Goal: Information Seeking & Learning: Understand process/instructions

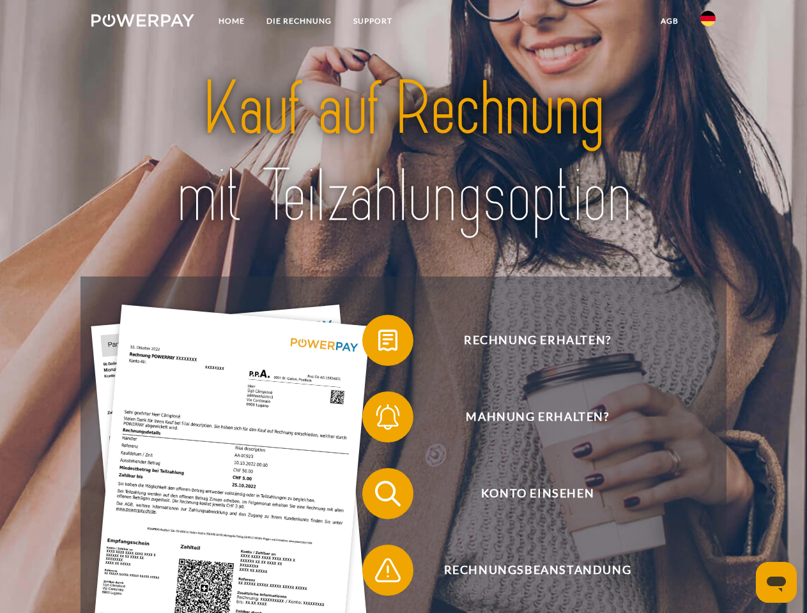
click at [143, 22] on img at bounding box center [142, 20] width 103 height 13
click at [708, 22] on img at bounding box center [707, 18] width 15 height 15
click at [669, 21] on link "agb" at bounding box center [670, 21] width 40 height 23
click at [378, 343] on span at bounding box center [369, 341] width 64 height 64
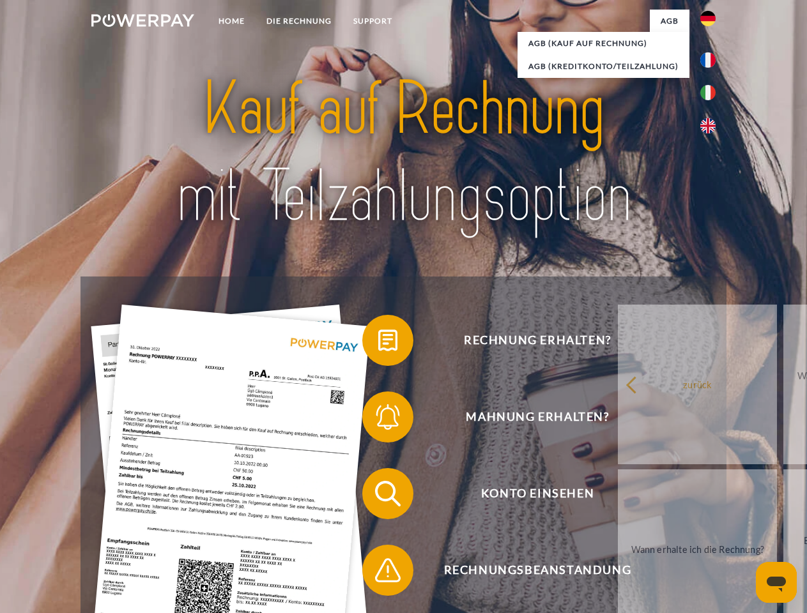
click at [378, 420] on div "Rechnung erhalten? Mahnung erhalten? Konto einsehen" at bounding box center [403, 532] width 645 height 511
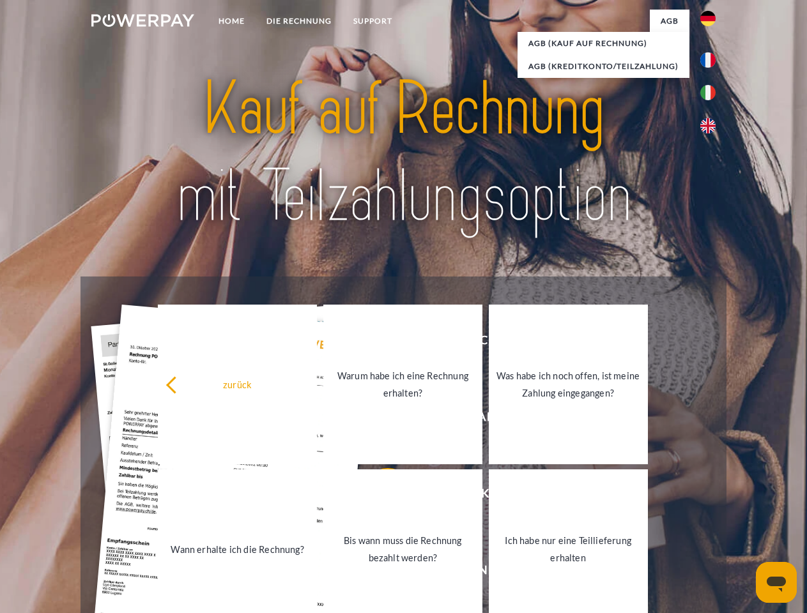
click at [378, 497] on link "Bis wann muss die Rechnung bezahlt werden?" at bounding box center [402, 550] width 159 height 160
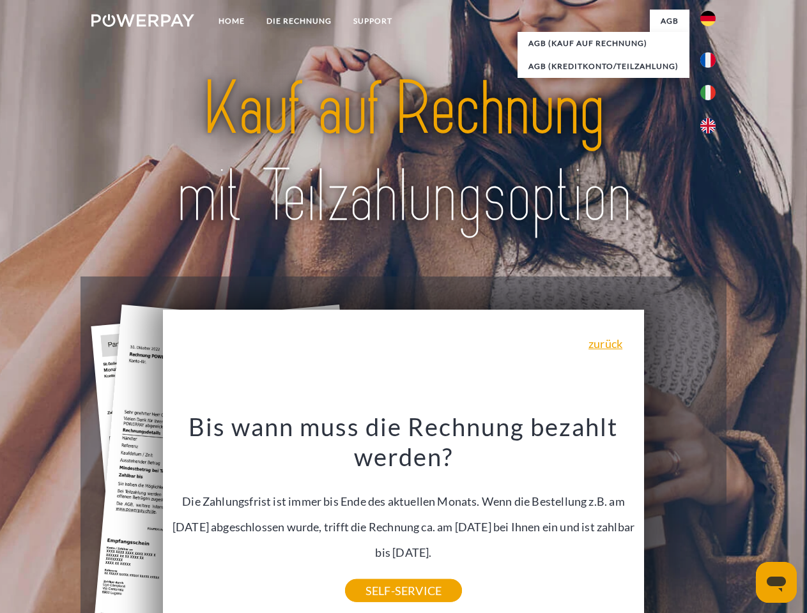
click at [776, 583] on icon "Messaging-Fenster öffnen" at bounding box center [776, 584] width 19 height 15
